Goal: Check status: Check status

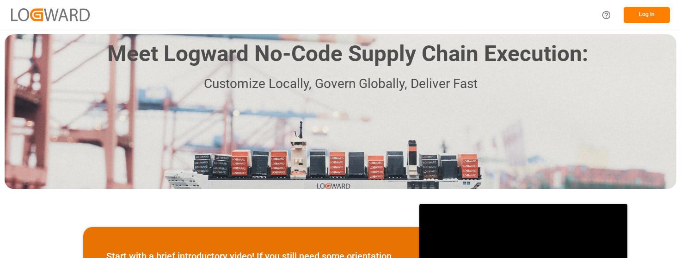
click at [643, 12] on button "Log In" at bounding box center [647, 15] width 46 height 16
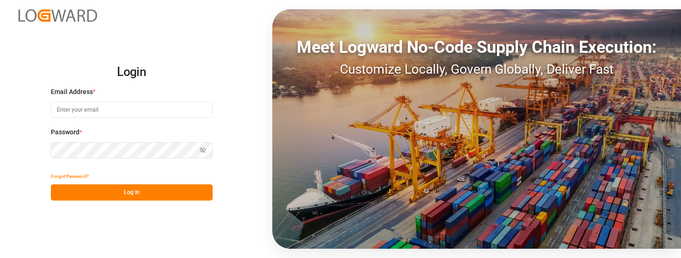
type input "[PERSON_NAME][EMAIL_ADDRESS][PERSON_NAME][DOMAIN_NAME]"
click at [143, 190] on button "Log In" at bounding box center [132, 192] width 162 height 16
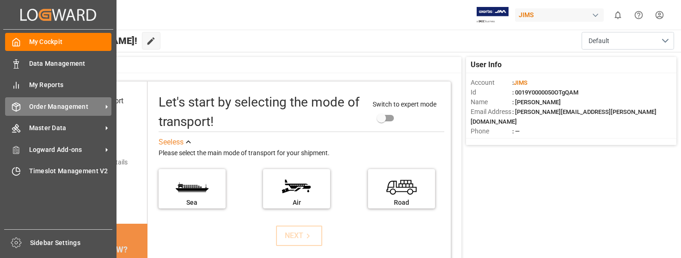
click at [74, 106] on span "Order Management" at bounding box center [65, 107] width 73 height 10
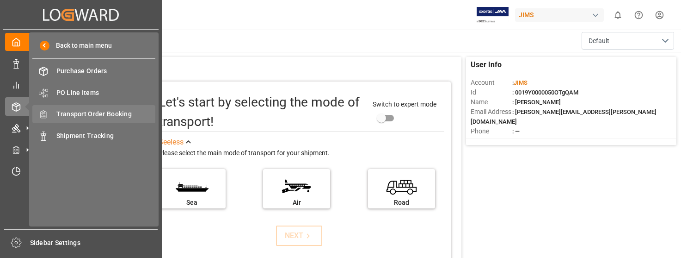
click at [121, 110] on span "Transport Order Booking" at bounding box center [105, 114] width 99 height 10
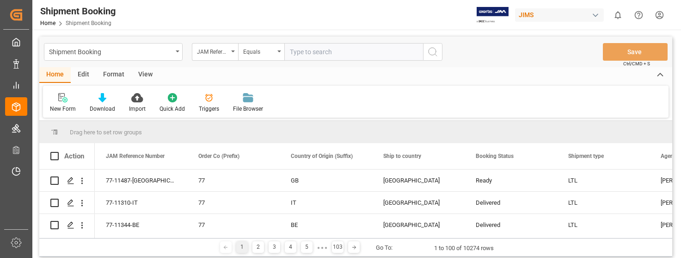
click at [314, 50] on input "text" at bounding box center [353, 52] width 139 height 18
type input "22-10541-[GEOGRAPHIC_DATA]"
click at [430, 52] on icon "search button" at bounding box center [432, 51] width 11 height 11
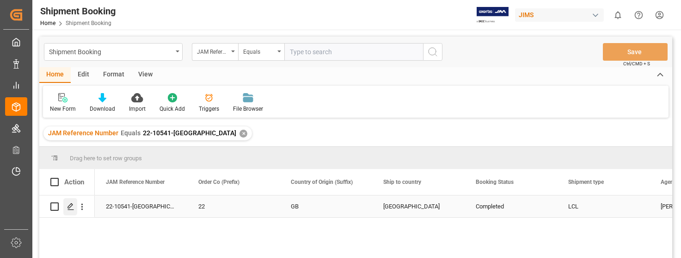
click at [69, 204] on icon "Press SPACE to select this row." at bounding box center [70, 206] width 7 height 7
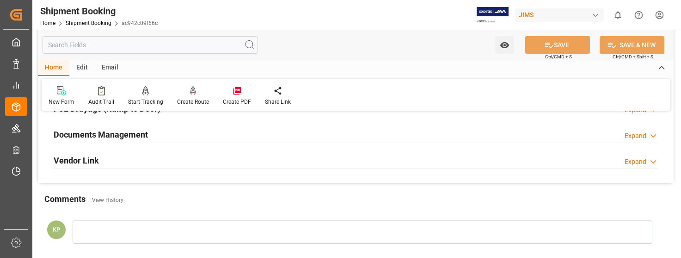
scroll to position [278, 0]
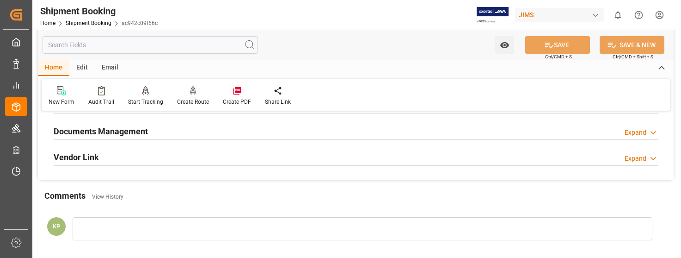
click at [641, 131] on div "Expand" at bounding box center [636, 133] width 22 height 10
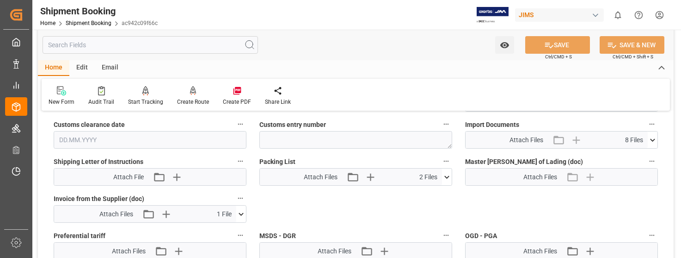
scroll to position [463, 0]
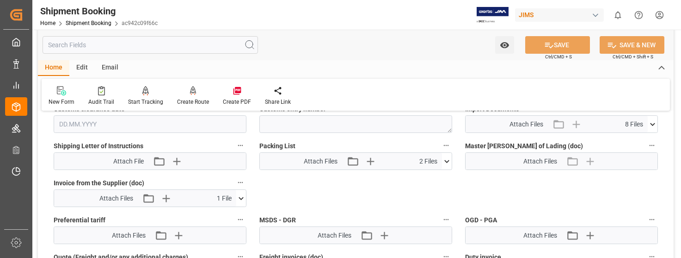
click at [239, 197] on icon at bounding box center [241, 198] width 5 height 3
click at [215, 215] on icon at bounding box center [217, 215] width 10 height 10
